Goal: Task Accomplishment & Management: Complete application form

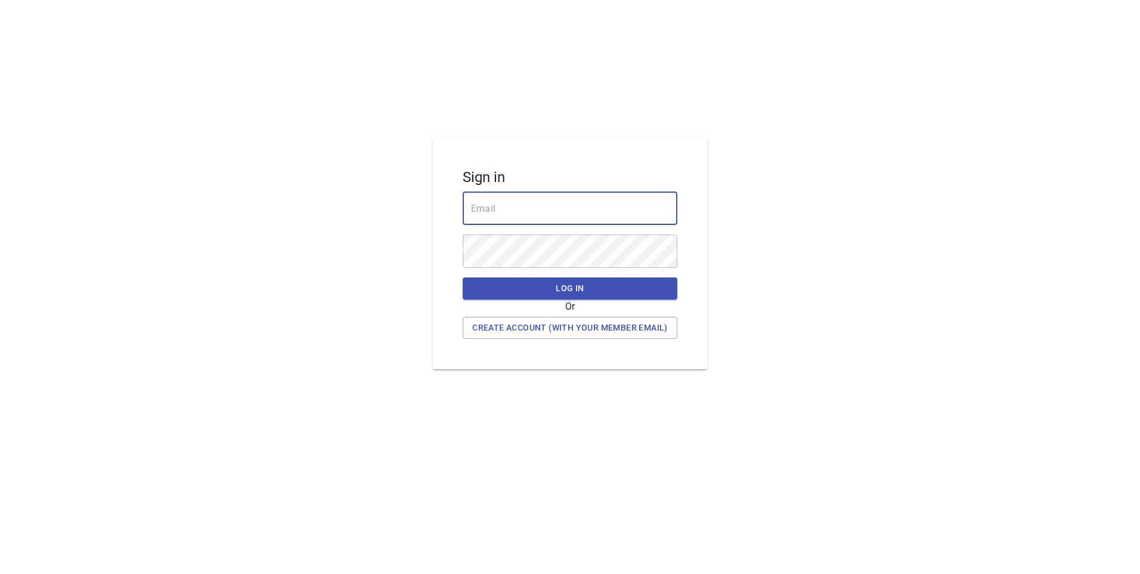
click at [499, 203] on input "email" at bounding box center [570, 207] width 215 height 33
type input "[EMAIL_ADDRESS][DOMAIN_NAME]"
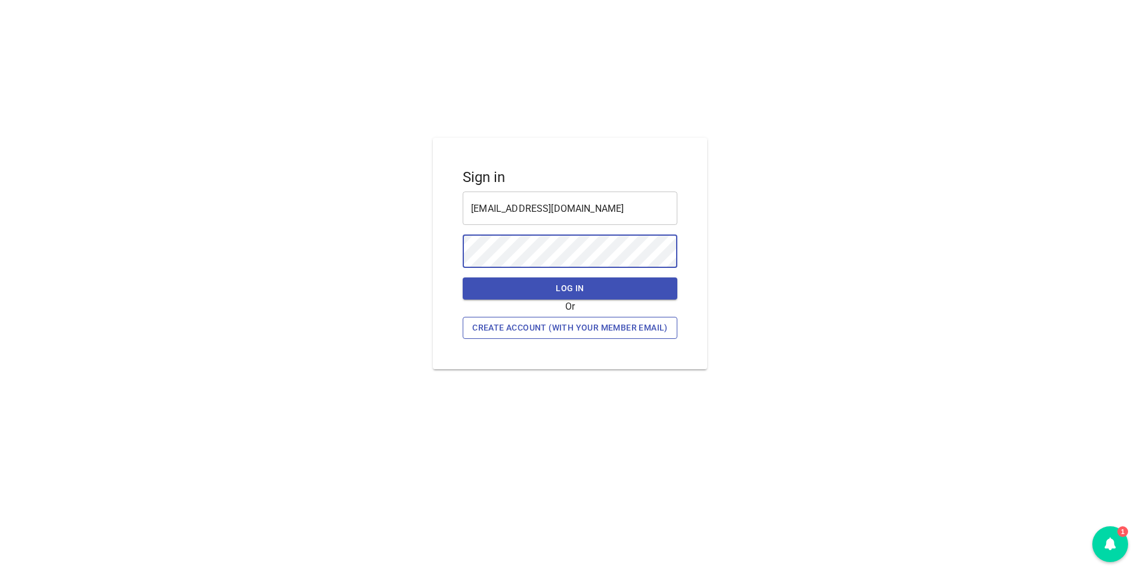
click at [528, 329] on span "Create Account (with your member email)" at bounding box center [570, 327] width 196 height 15
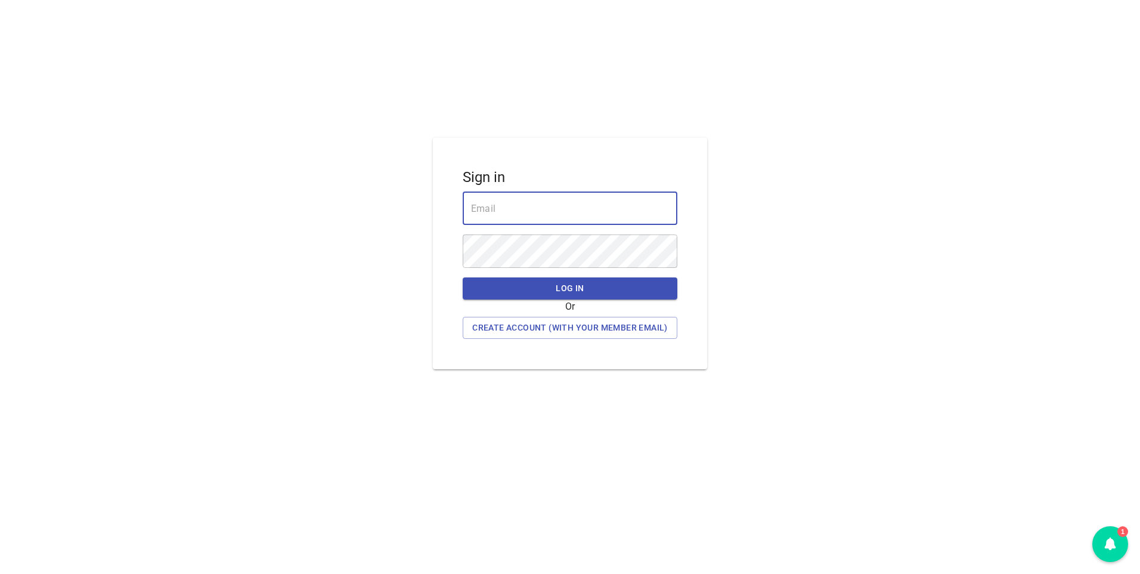
click at [513, 207] on input "email" at bounding box center [570, 207] width 215 height 33
type input "[EMAIL_ADDRESS][DOMAIN_NAME]"
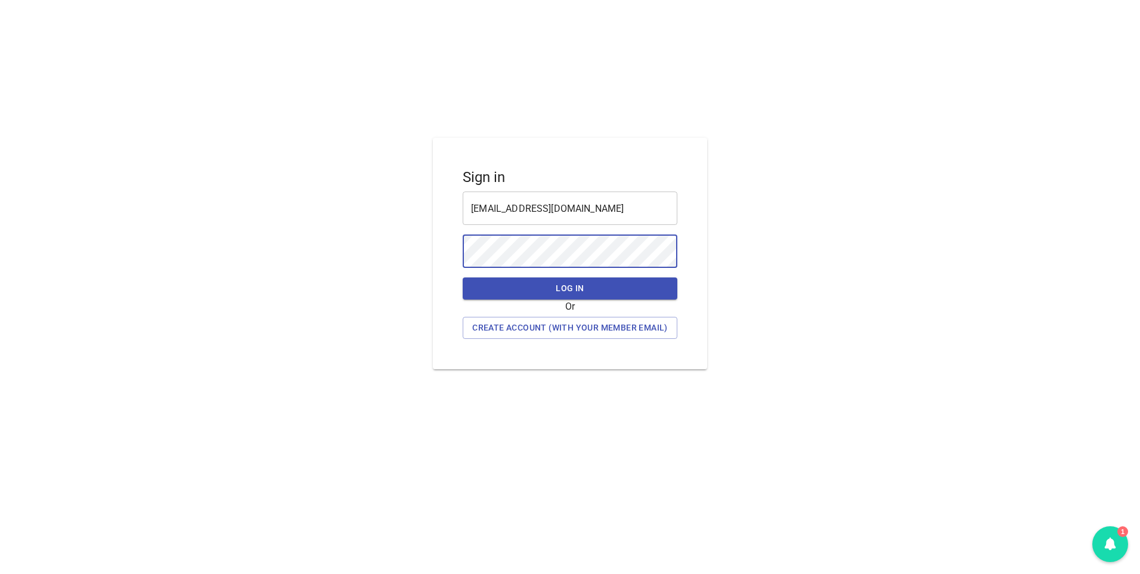
click at [1118, 540] on div "1" at bounding box center [1111, 544] width 36 height 36
